Goal: Transaction & Acquisition: Subscribe to service/newsletter

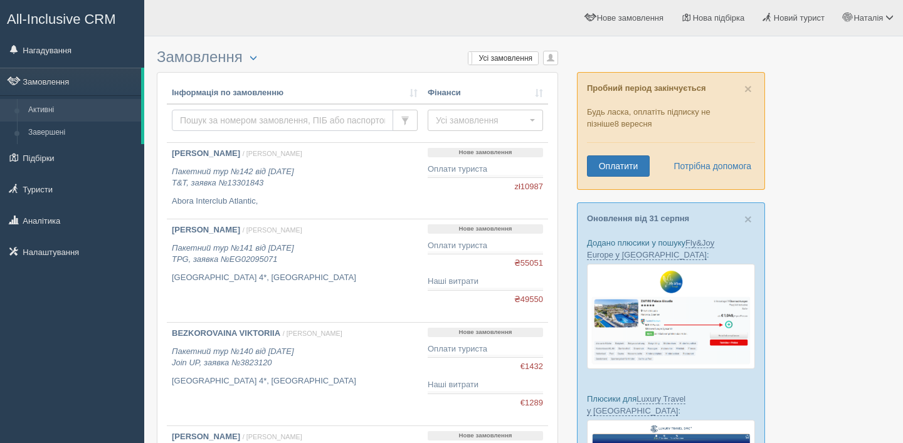
click at [263, 117] on input "text" at bounding box center [282, 120] width 221 height 21
type input "yarova"
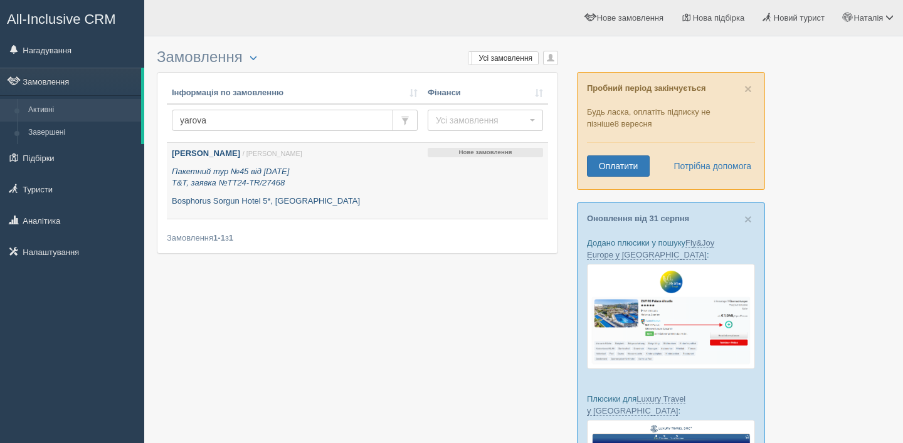
click at [366, 206] on p "Bosphorus Sorgun Hotel 5*, Туреччина" at bounding box center [295, 202] width 246 height 12
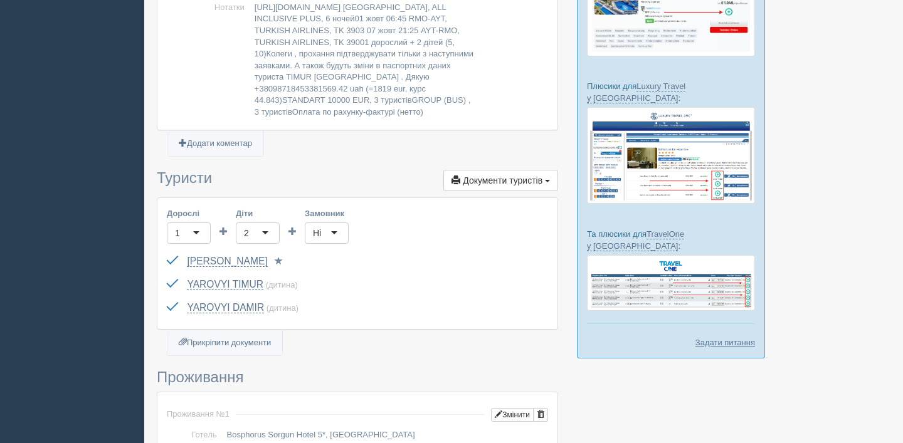
scroll to position [326, 0]
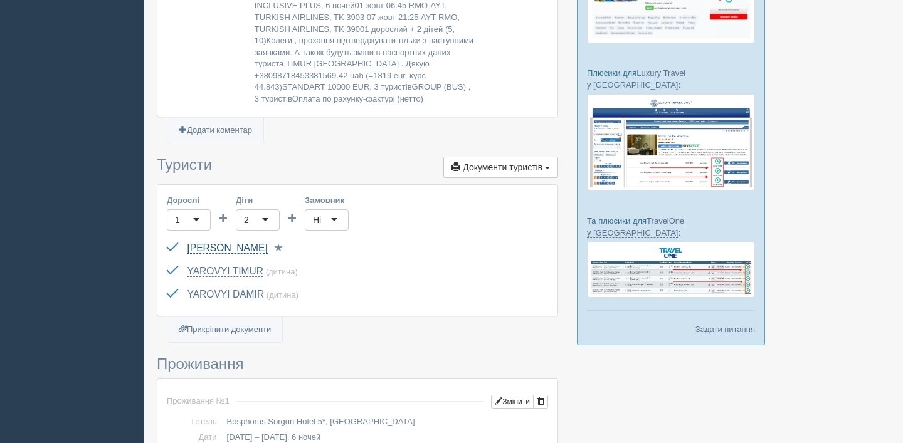
click at [222, 243] on link "YAROVA VIKTORIIA" at bounding box center [227, 248] width 80 height 11
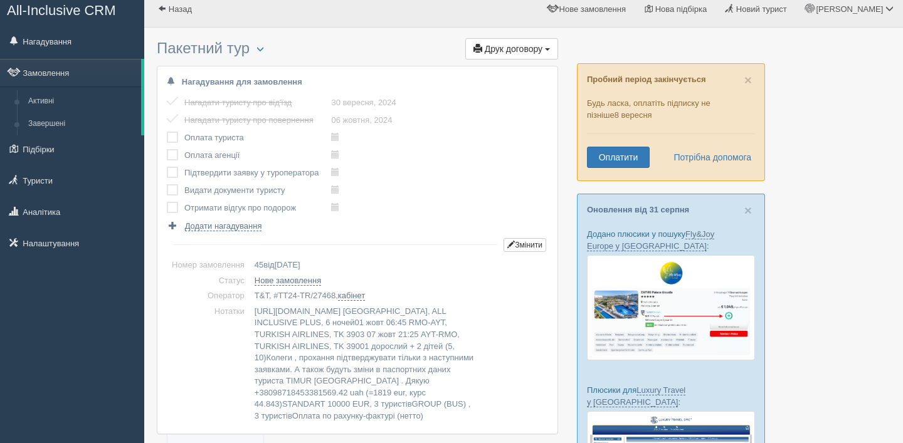
scroll to position [0, 0]
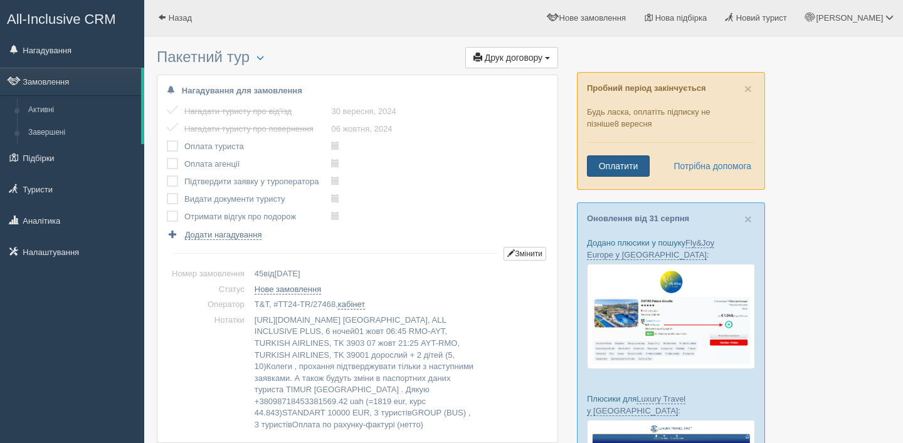
click at [626, 165] on link "Оплатити" at bounding box center [618, 166] width 63 height 21
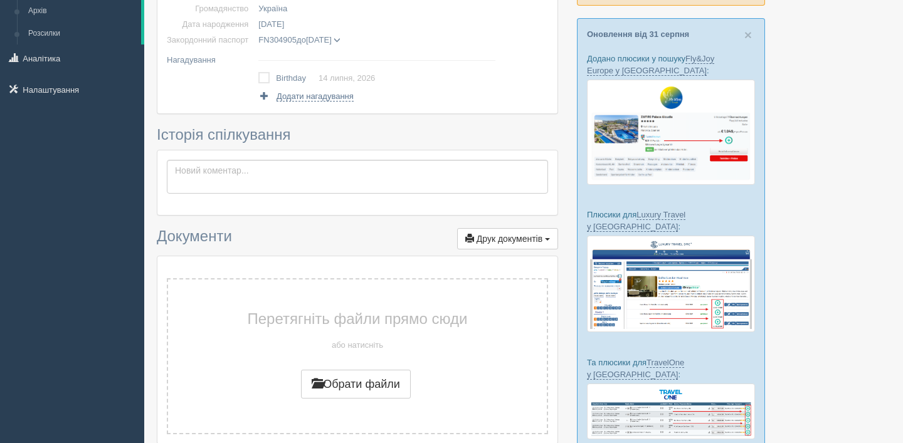
scroll to position [445, 0]
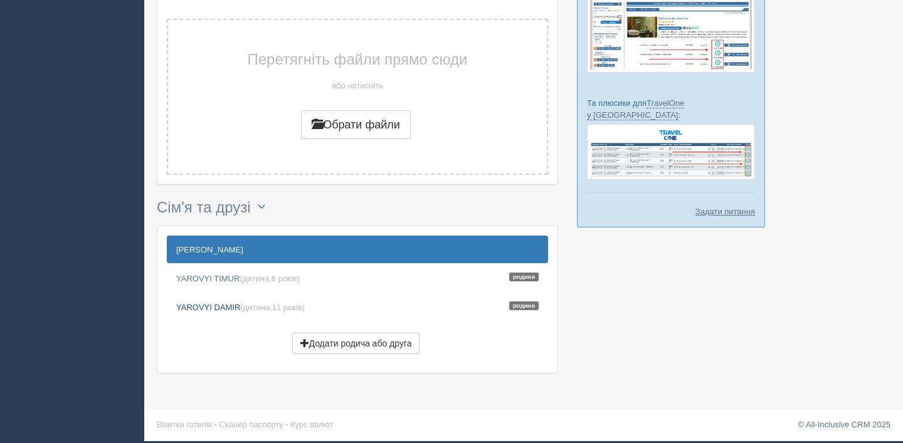
click at [231, 309] on link "YAROVYI DAMIR (дитина, 11 років ) Родина" at bounding box center [357, 307] width 381 height 28
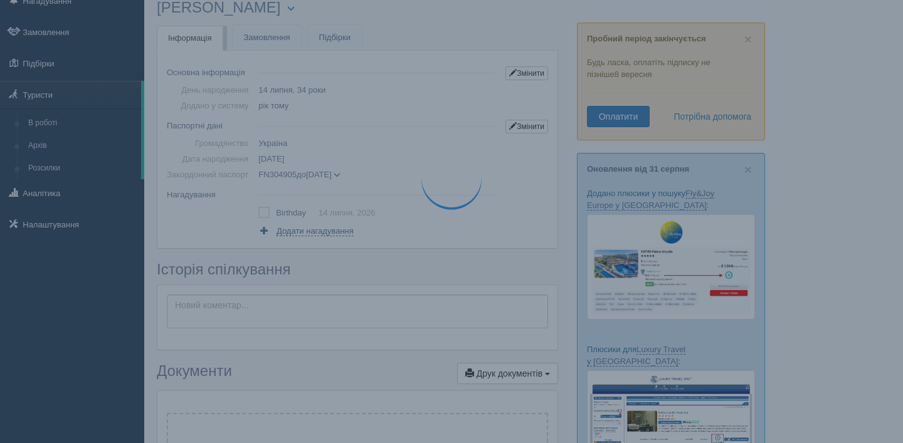
scroll to position [0, 0]
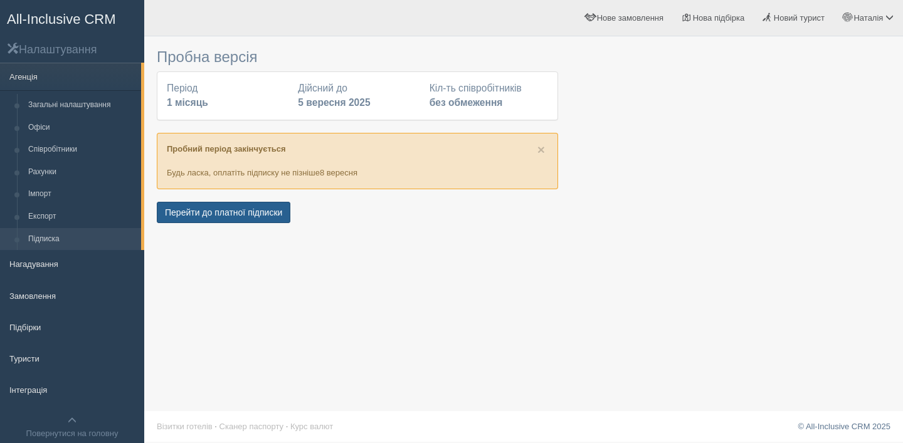
click at [251, 214] on button "Перейти до платної підписки" at bounding box center [224, 212] width 134 height 21
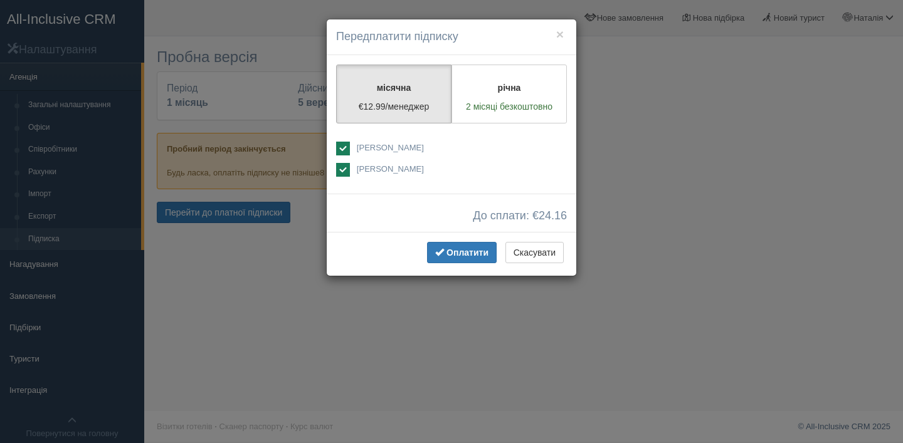
click at [383, 154] on label "[PERSON_NAME]" at bounding box center [451, 149] width 231 height 15
checkbox input "false"
click at [473, 252] on span "Оплатити" at bounding box center [467, 253] width 42 height 10
